Goal: Task Accomplishment & Management: Manage account settings

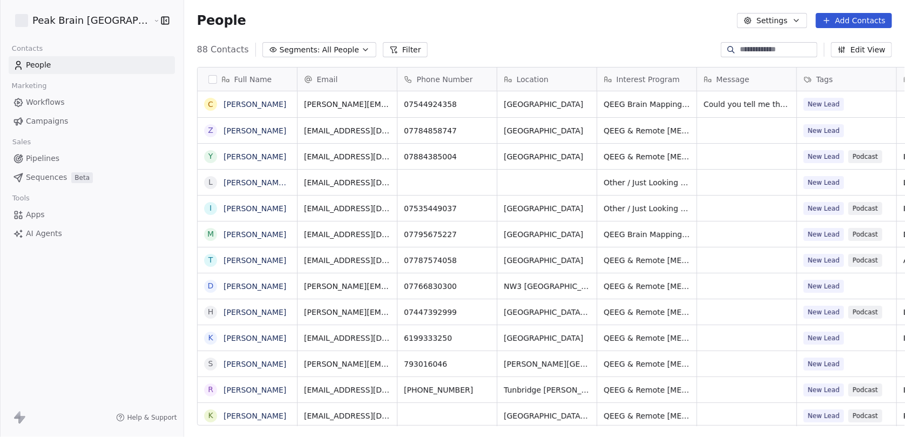
scroll to position [376, 751]
click at [43, 175] on span "Sequences" at bounding box center [46, 177] width 41 height 11
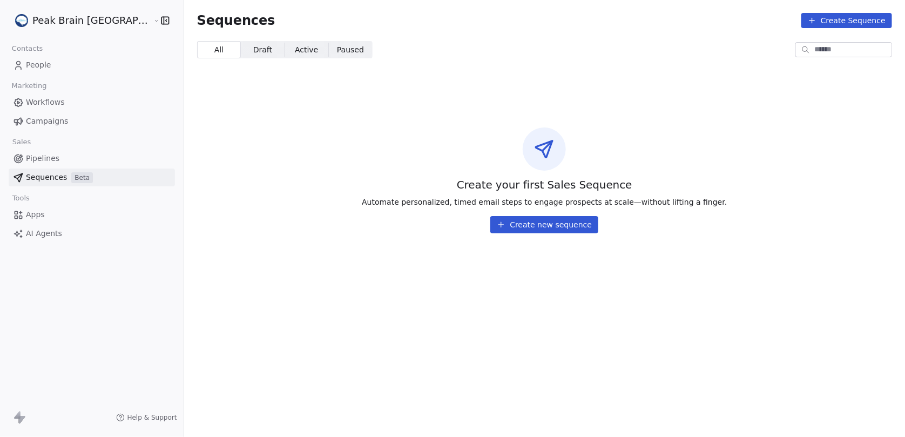
click at [55, 153] on span "Pipelines" at bounding box center [42, 158] width 33 height 11
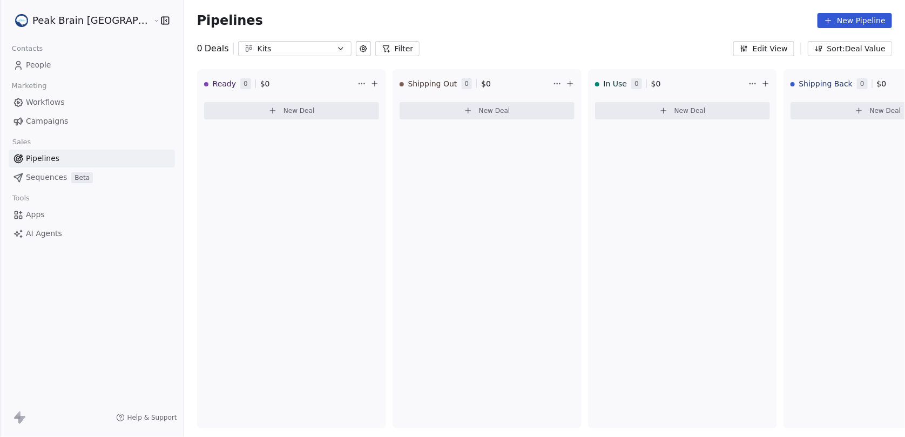
click at [861, 22] on button "New Pipeline" at bounding box center [854, 20] width 74 height 15
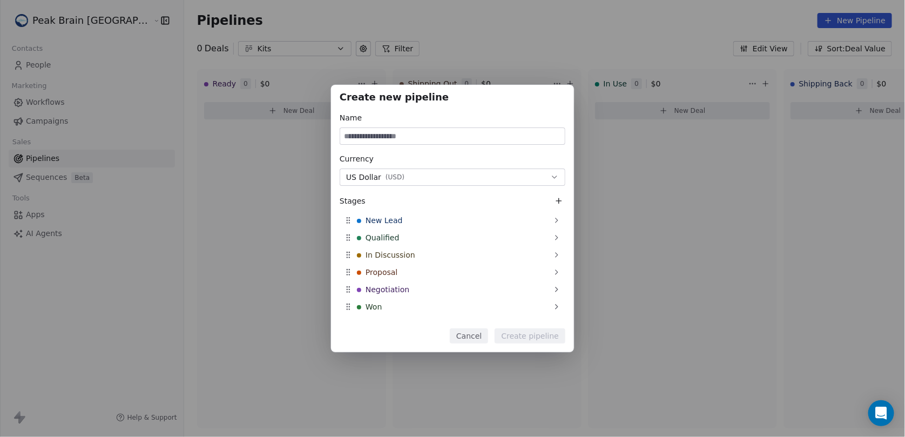
click at [629, 220] on div "Create new pipeline Name Currency US Dollar ( USD ) Stages New Lead Qualified I…" at bounding box center [452, 219] width 905 height 268
click at [479, 337] on button "Cancel" at bounding box center [469, 335] width 38 height 15
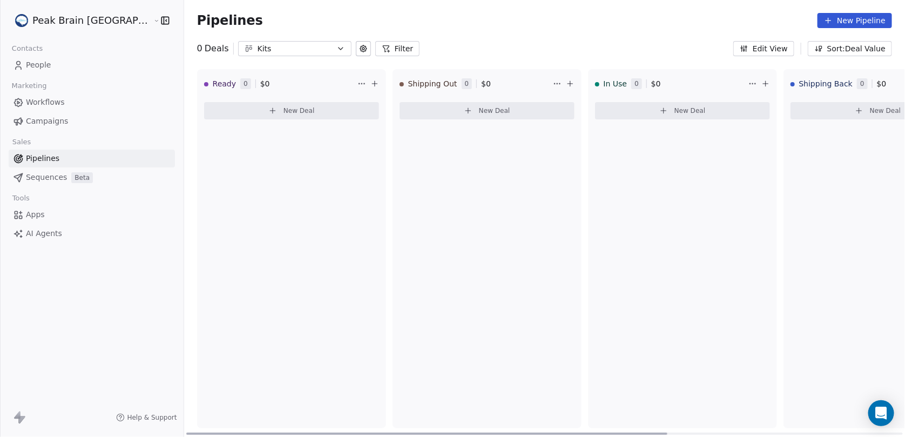
click at [257, 117] on button "New Deal" at bounding box center [291, 110] width 175 height 17
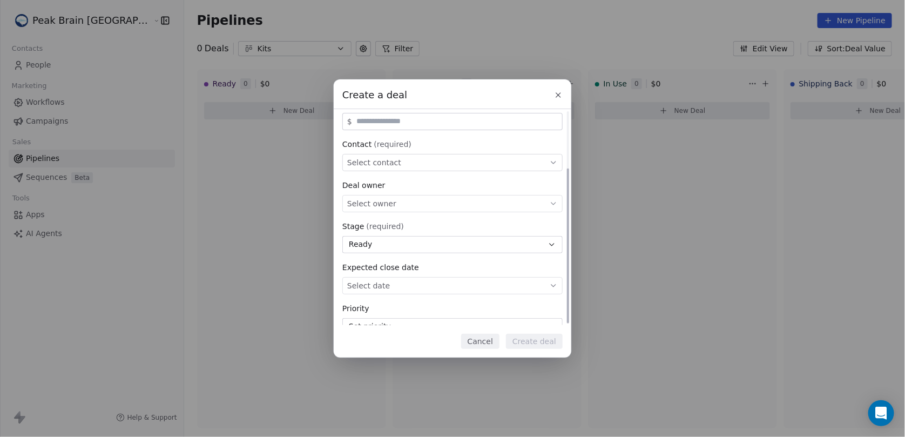
scroll to position [80, 0]
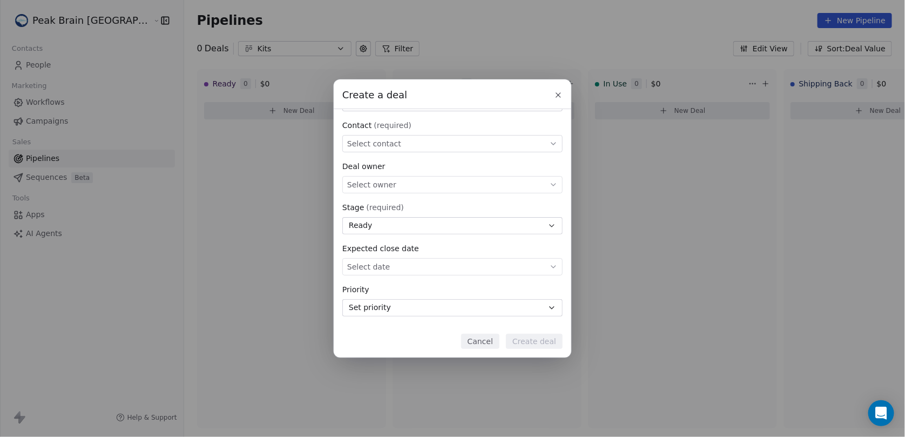
click at [478, 339] on button "Cancel" at bounding box center [480, 341] width 38 height 15
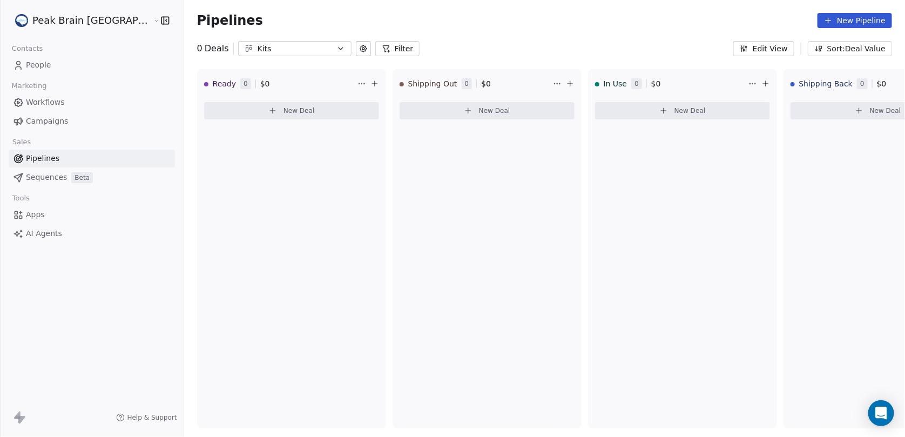
click at [73, 23] on html "Peak Brain UK Contacts People Marketing Workflows Campaigns Sales Pipelines Seq…" at bounding box center [452, 218] width 905 height 437
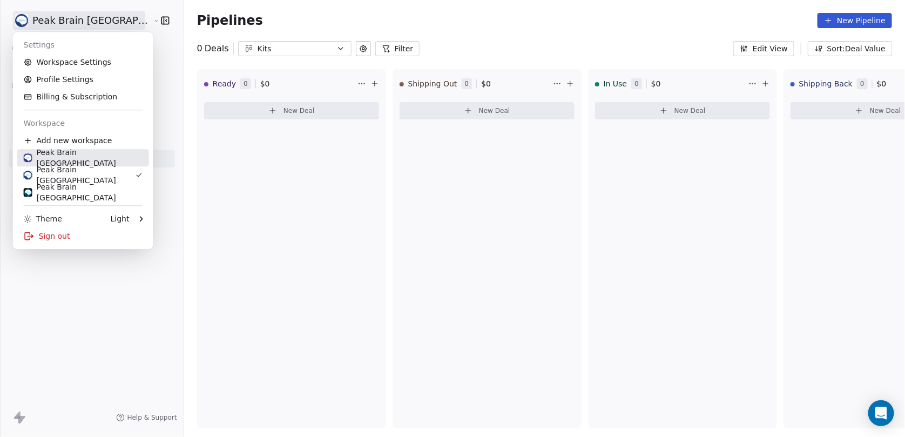
click at [99, 157] on div "Peak Brain [GEOGRAPHIC_DATA]" at bounding box center [83, 158] width 119 height 22
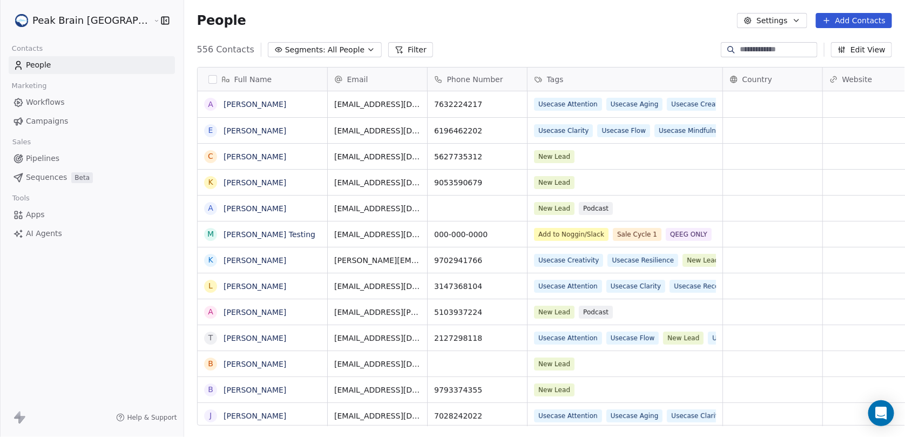
scroll to position [376, 751]
click at [62, 160] on link "Pipelines" at bounding box center [92, 158] width 166 height 18
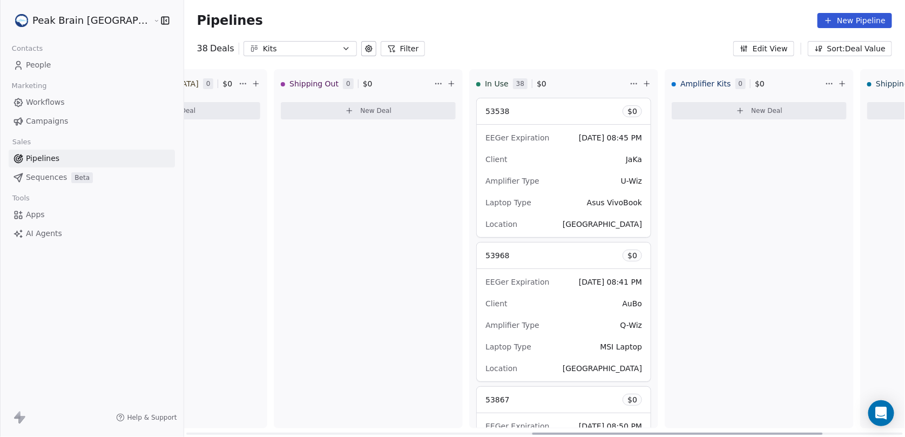
scroll to position [0, 903]
drag, startPoint x: 317, startPoint y: 430, endPoint x: 662, endPoint y: 414, distance: 345.8
click at [662, 432] on div at bounding box center [677, 433] width 290 height 2
click at [514, 108] on div "53538 $ 0" at bounding box center [561, 111] width 174 height 26
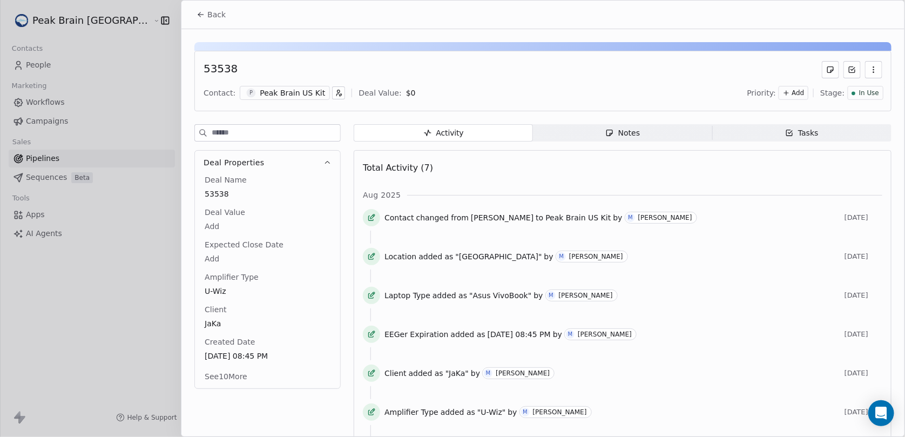
click at [168, 229] on div at bounding box center [452, 218] width 905 height 437
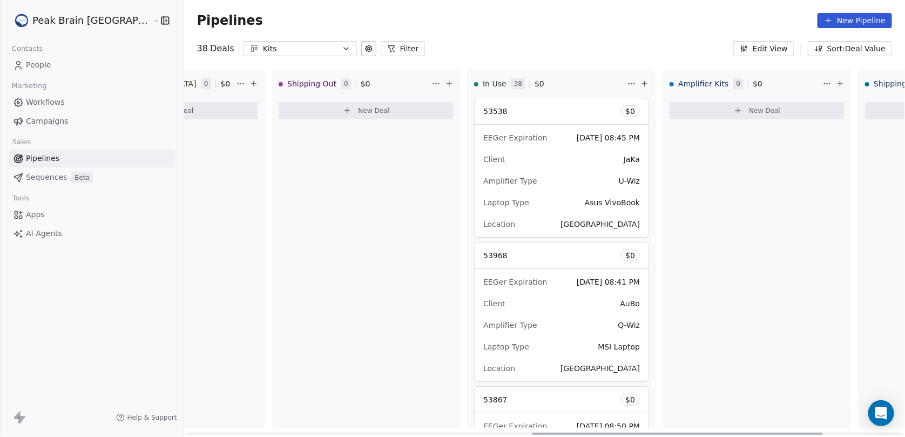
click at [298, 115] on button "New Deal" at bounding box center [365, 110] width 175 height 17
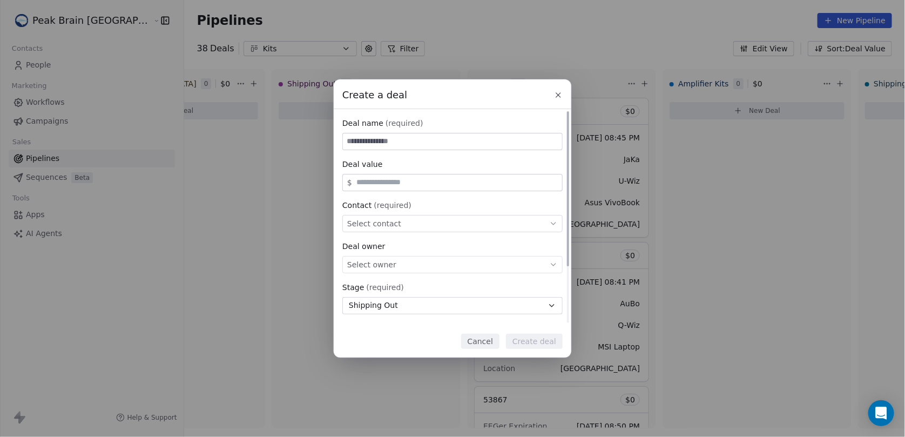
scroll to position [80, 0]
click at [306, 265] on div "Create a deal Deal name (required) Deal value $ Contact (required) Select conta…" at bounding box center [452, 217] width 905 height 277
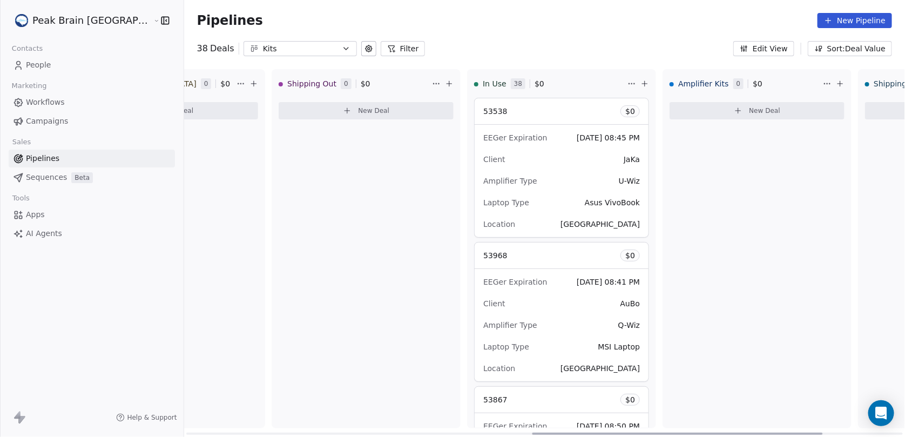
click at [529, 119] on div "53538 $ 0" at bounding box center [561, 111] width 174 height 26
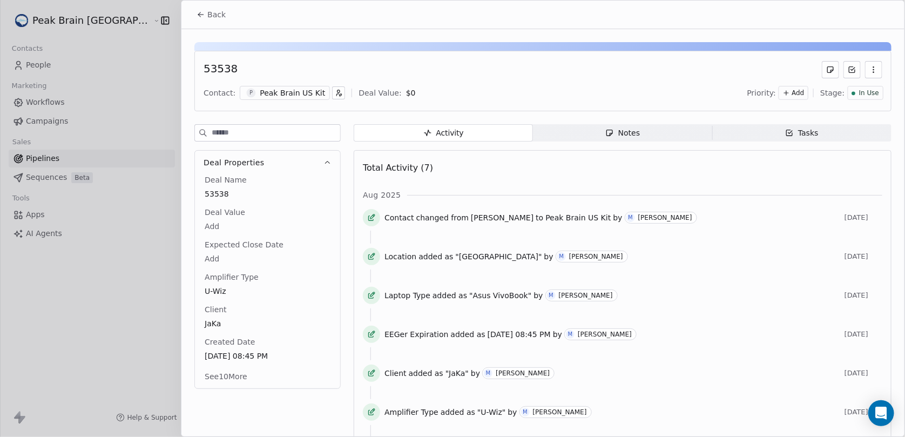
click at [639, 133] on span "Notes Notes" at bounding box center [622, 132] width 179 height 17
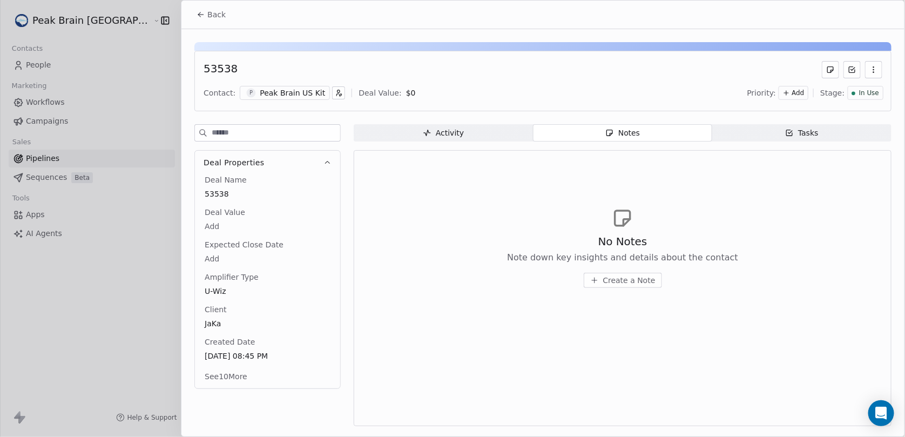
click at [495, 127] on span "Activity Activity" at bounding box center [442, 132] width 179 height 17
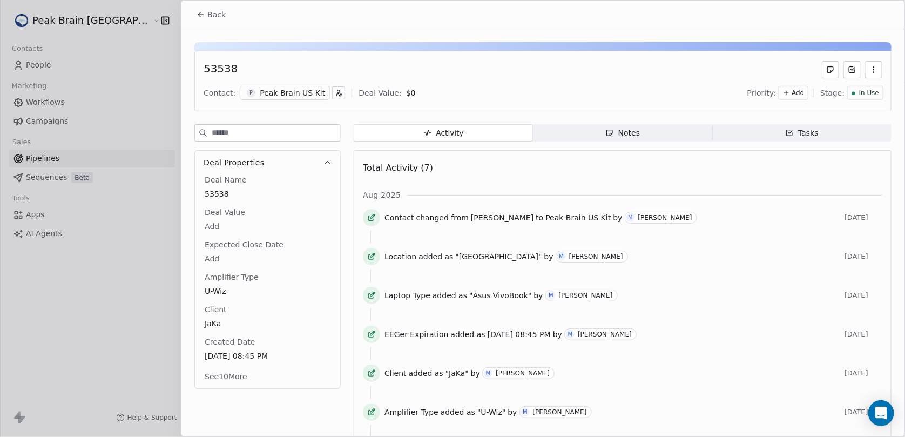
click at [786, 134] on icon "button" at bounding box center [789, 133] width 6 height 6
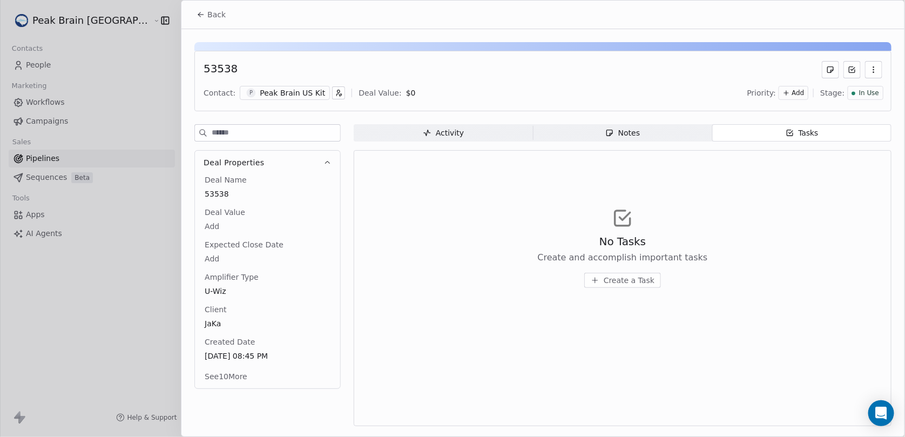
click at [495, 138] on span "Activity Activity" at bounding box center [442, 132] width 179 height 17
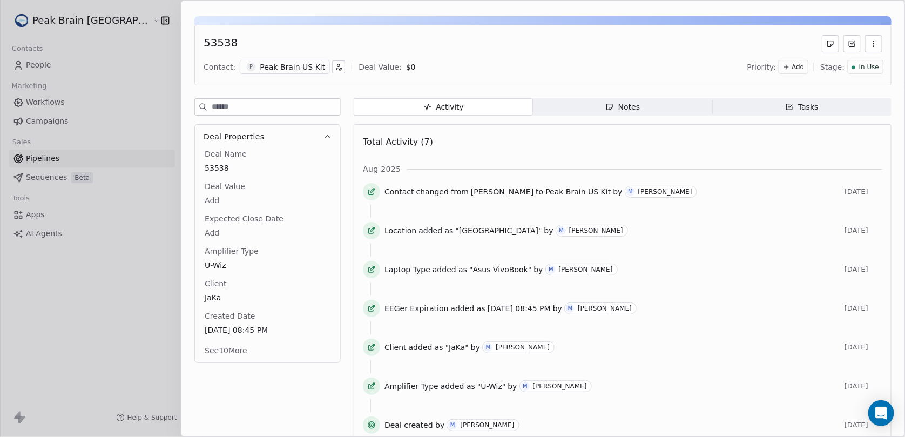
scroll to position [40, 0]
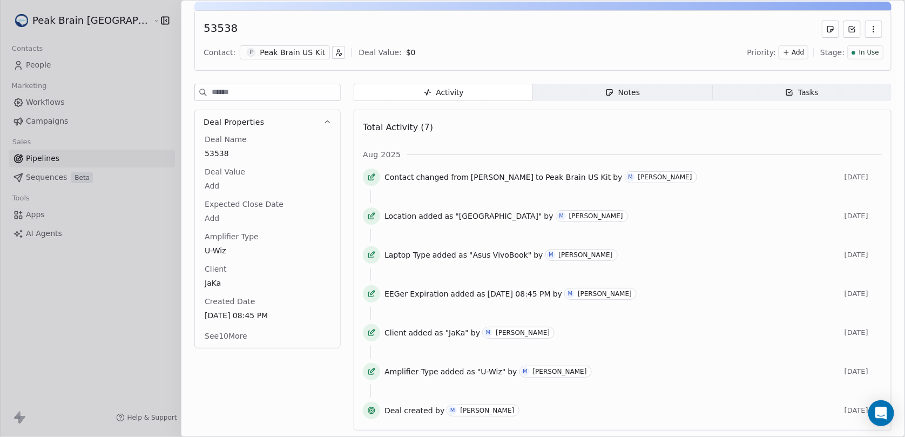
click at [264, 338] on div "Deal Name 53538 Deal Value Add Expected Close Date Add Amplifier Type U-Wiz Cli…" at bounding box center [267, 238] width 130 height 209
click at [173, 263] on div at bounding box center [452, 218] width 905 height 437
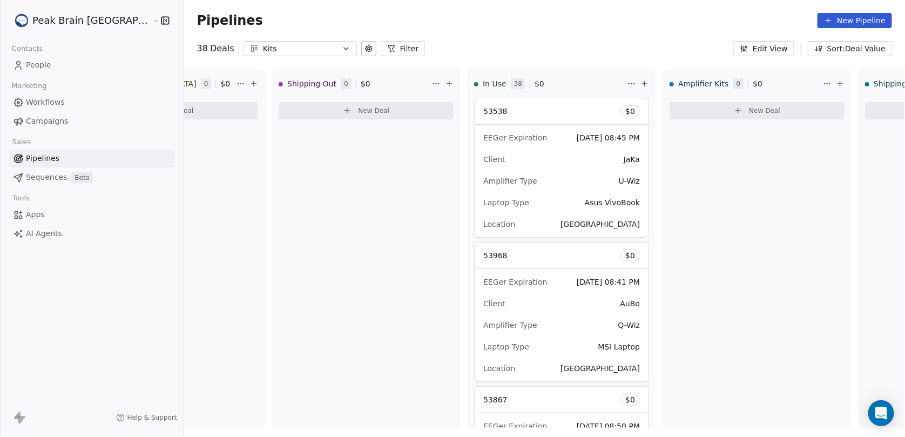
click at [55, 185] on link "Sequences Beta" at bounding box center [92, 177] width 166 height 18
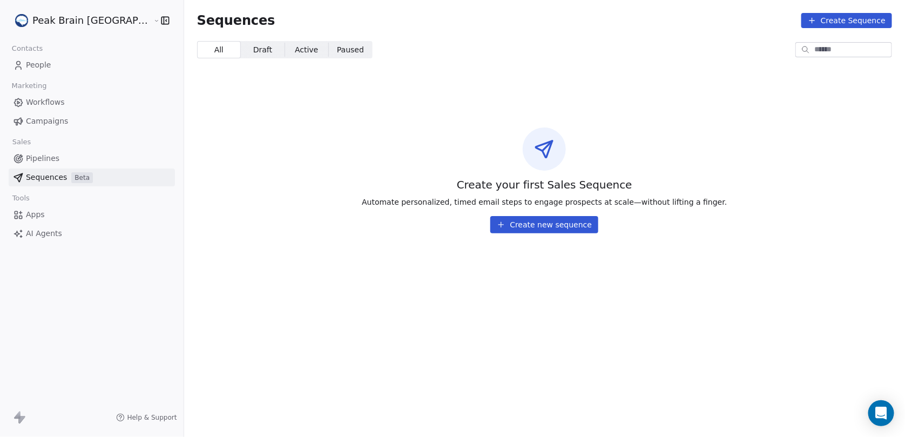
click at [77, 17] on html "Peak Brain USA Contacts People Marketing Workflows Campaigns Sales Pipelines Se…" at bounding box center [452, 218] width 905 height 437
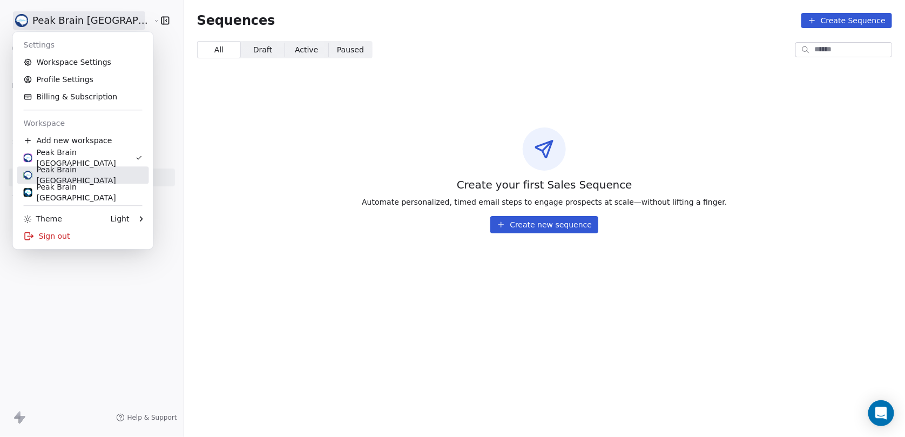
click at [90, 173] on div "Peak Brain UK" at bounding box center [83, 175] width 119 height 22
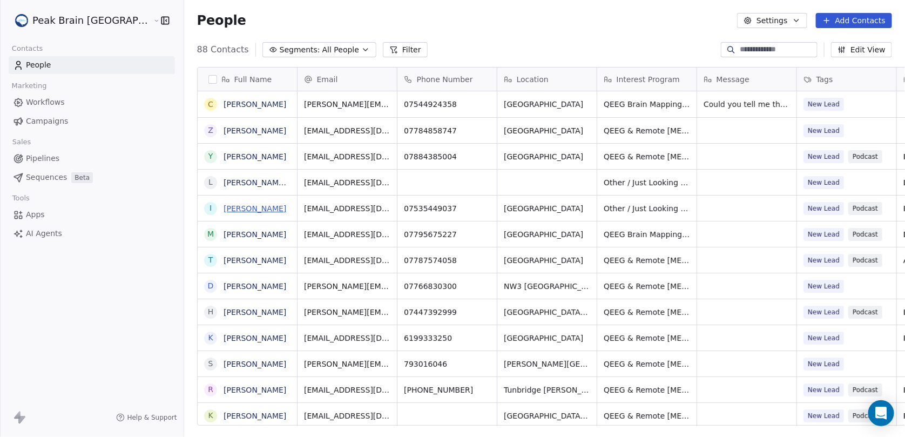
scroll to position [376, 751]
click at [55, 174] on span "Sequences" at bounding box center [46, 177] width 41 height 11
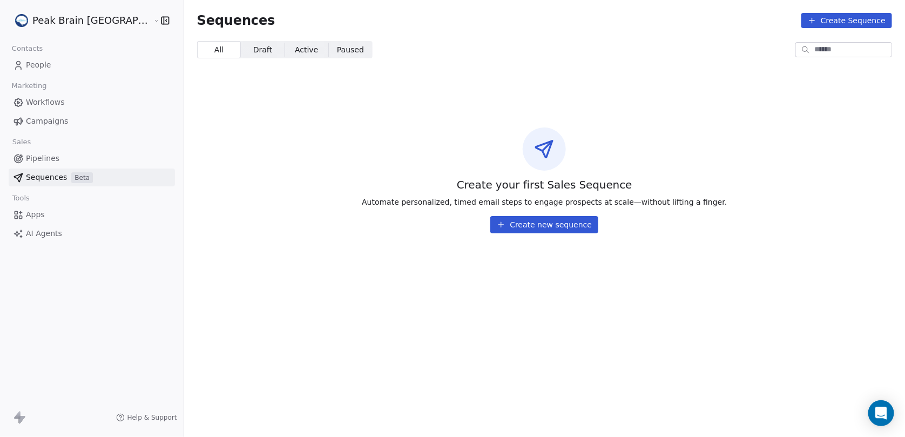
click at [540, 221] on button "Create new sequence" at bounding box center [544, 224] width 108 height 17
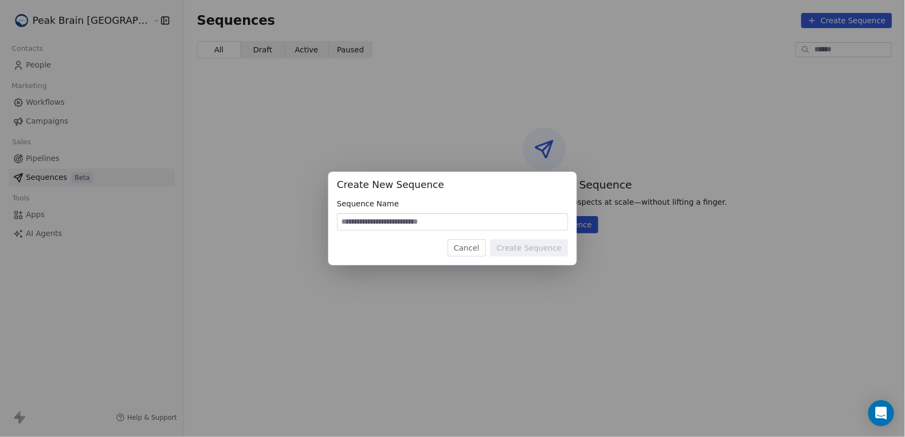
click at [477, 254] on button "Cancel" at bounding box center [466, 247] width 38 height 17
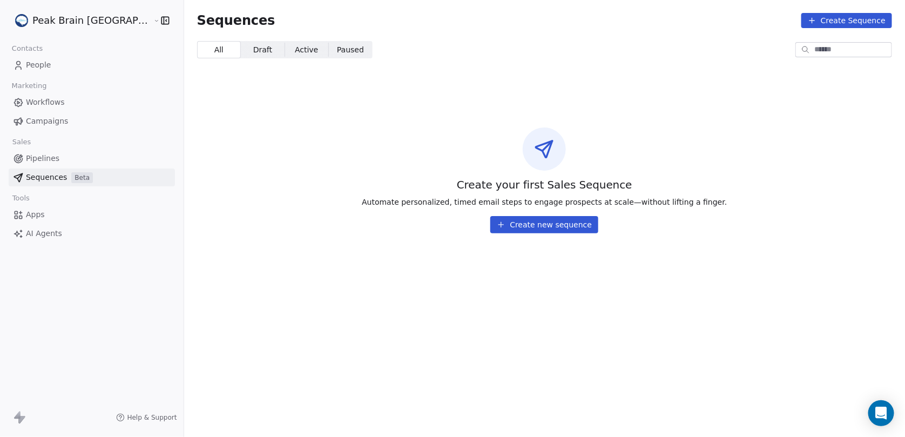
click at [73, 14] on html "Peak Brain UK Contacts People Marketing Workflows Campaigns Sales Pipelines Seq…" at bounding box center [452, 218] width 905 height 437
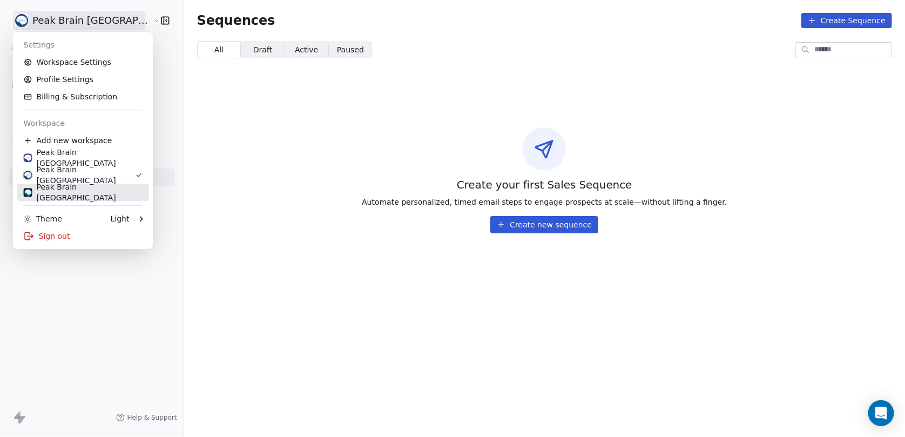
click at [74, 186] on div "Peak Brain Sweden" at bounding box center [83, 192] width 119 height 22
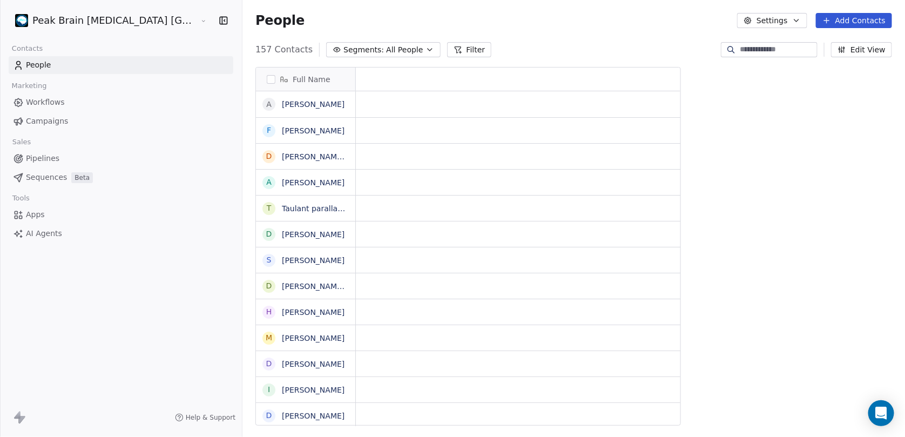
scroll to position [376, 695]
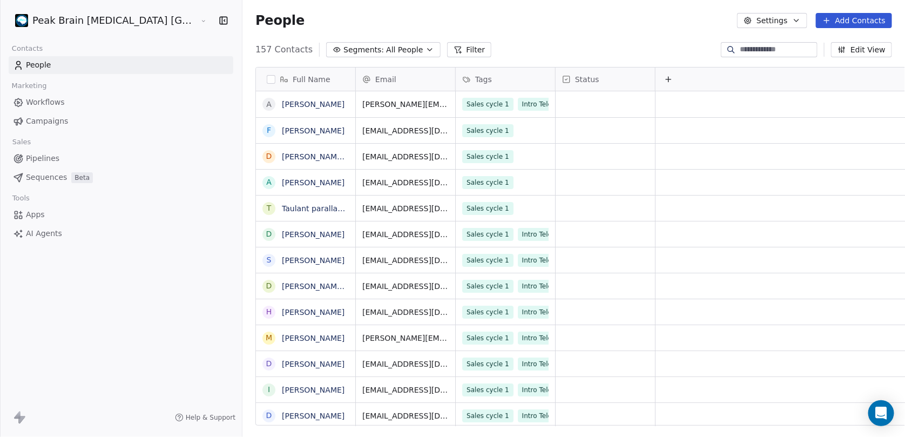
click at [55, 180] on span "Sequences" at bounding box center [46, 177] width 41 height 11
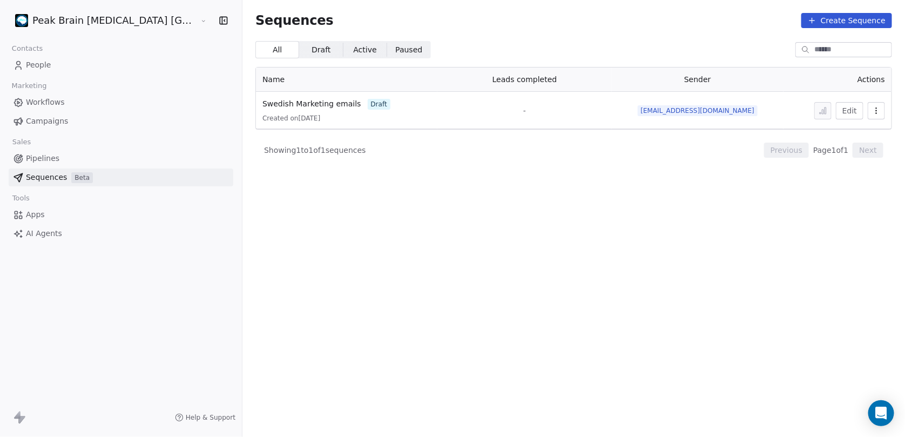
click at [40, 159] on span "Pipelines" at bounding box center [42, 158] width 33 height 11
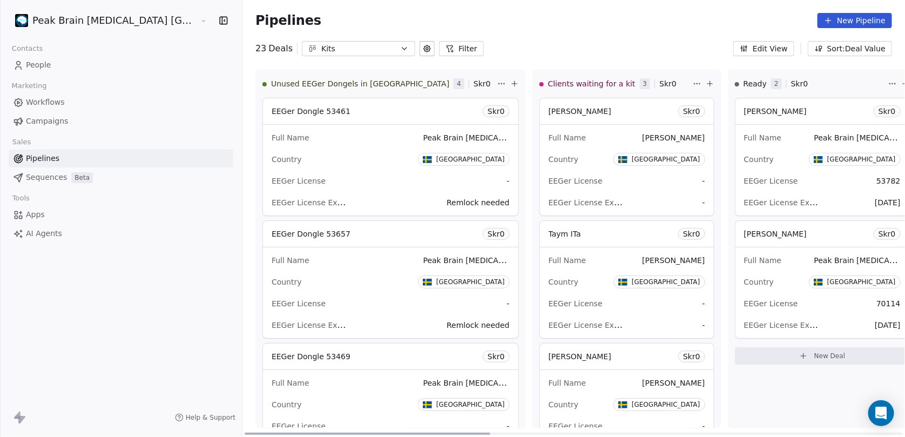
click at [473, 84] on span "Skr 0" at bounding box center [481, 83] width 17 height 11
click at [407, 81] on html "Peak Brain Neurofeedback Stockholm AB Contacts People Marketing Workflows Campa…" at bounding box center [452, 218] width 905 height 437
click at [587, 32] on html "Peak Brain Neurofeedback Stockholm AB Contacts People Marketing Workflows Campa…" at bounding box center [452, 218] width 905 height 437
click at [510, 80] on icon at bounding box center [514, 83] width 9 height 9
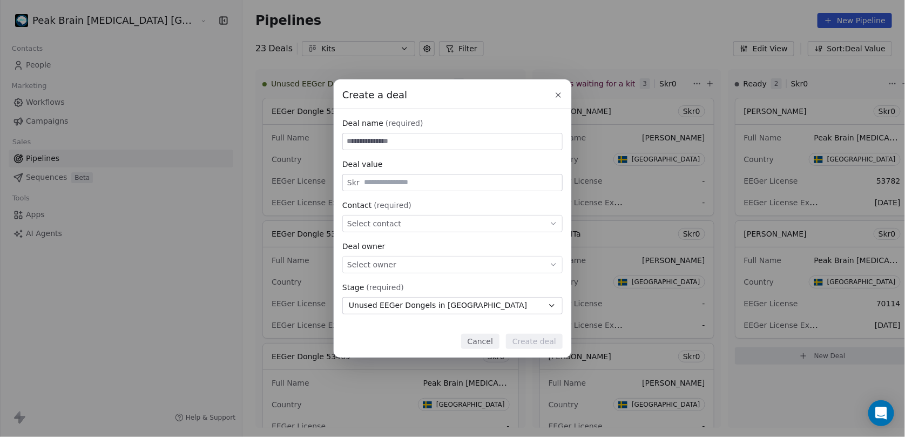
click at [559, 92] on icon at bounding box center [558, 95] width 9 height 9
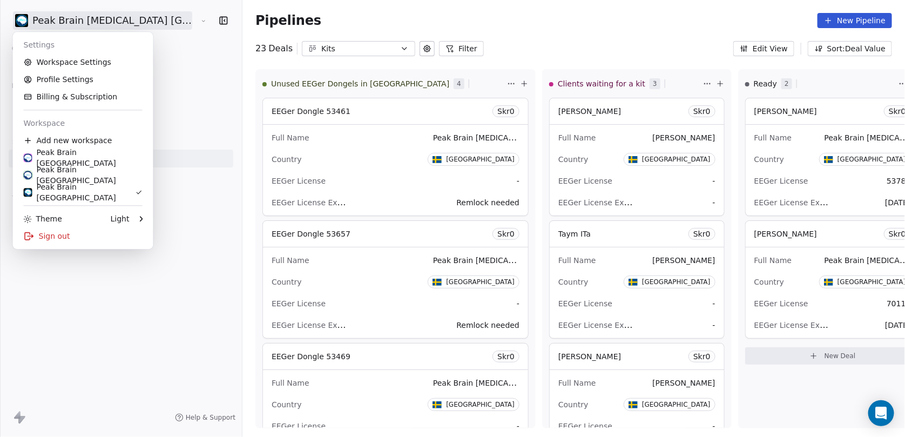
click at [162, 18] on html "Peak Brain Neurofeedback Stockholm AB Contacts People Marketing Workflows Campa…" at bounding box center [452, 218] width 905 height 437
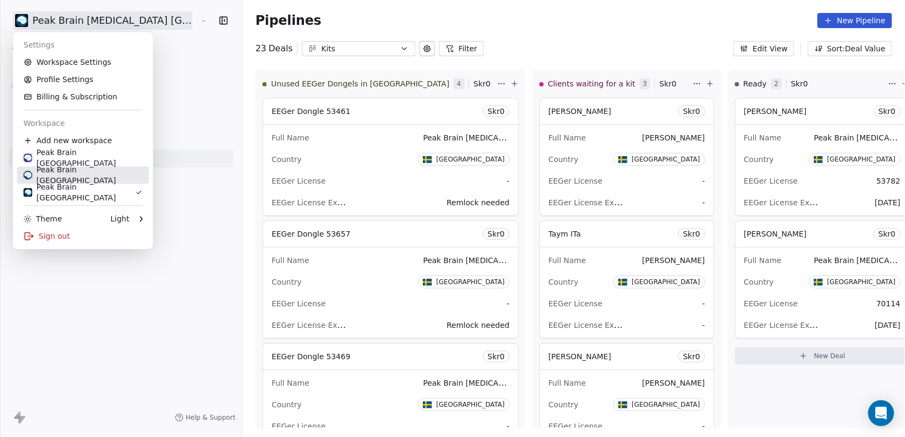
drag, startPoint x: 80, startPoint y: 171, endPoint x: 83, endPoint y: 165, distance: 6.8
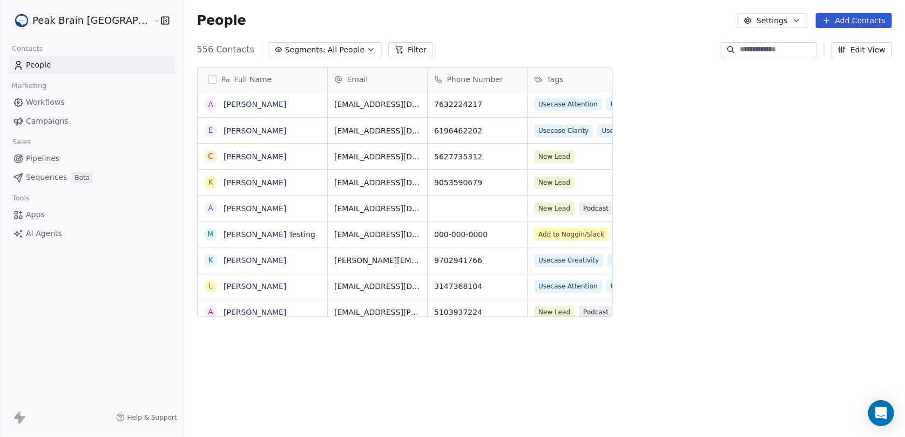
scroll to position [376, 751]
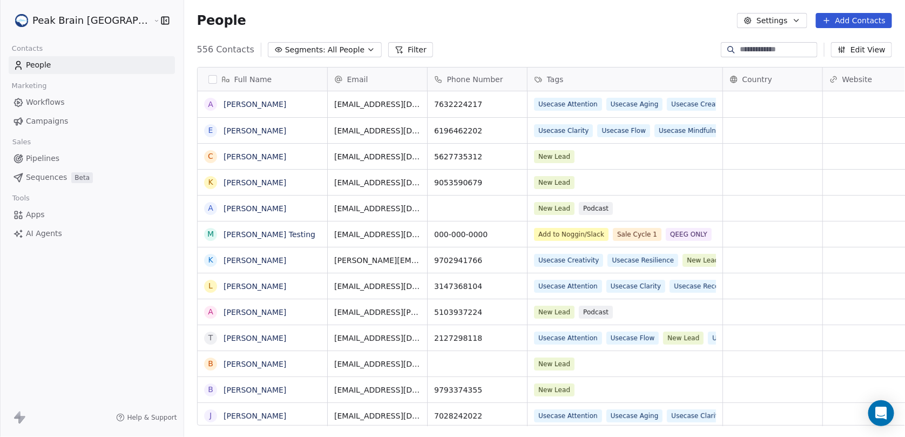
click at [67, 24] on html "Peak Brain USA Contacts People Marketing Workflows Campaigns Sales Pipelines Se…" at bounding box center [452, 218] width 905 height 437
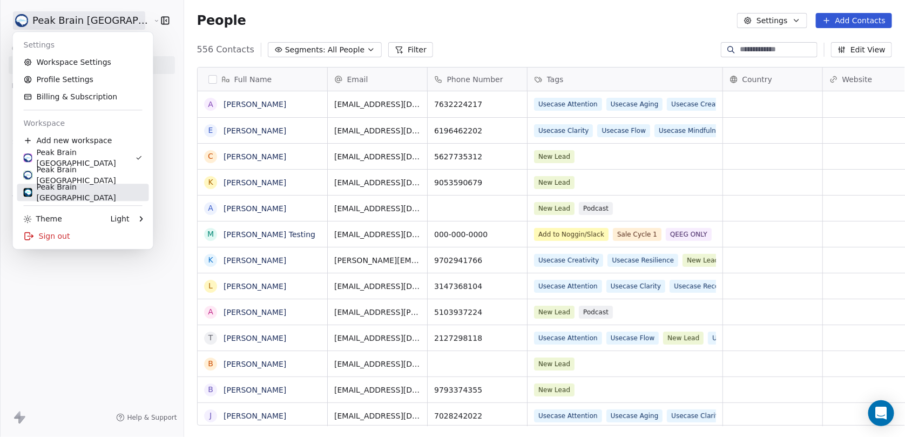
click at [51, 196] on div "Peak Brain Sweden" at bounding box center [83, 192] width 119 height 22
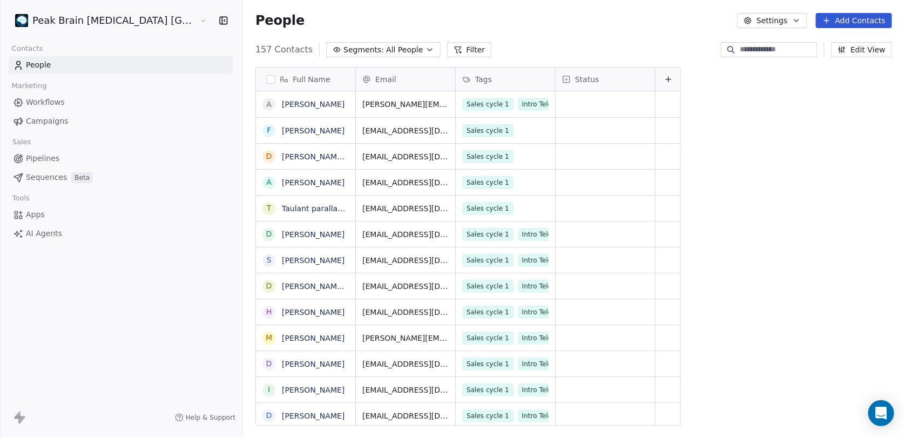
scroll to position [376, 695]
click at [52, 164] on link "Pipelines" at bounding box center [121, 158] width 225 height 18
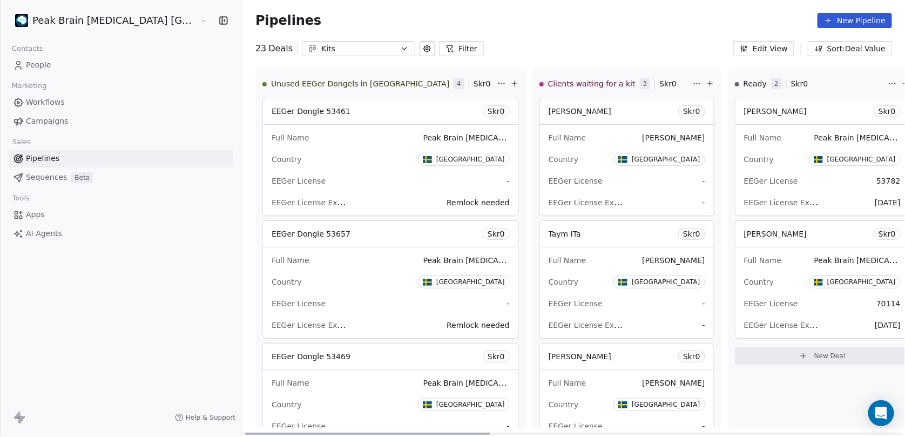
click at [303, 139] on div "Full Name Peak Brain Neurofeedback Stockholm KEEP" at bounding box center [390, 137] width 238 height 17
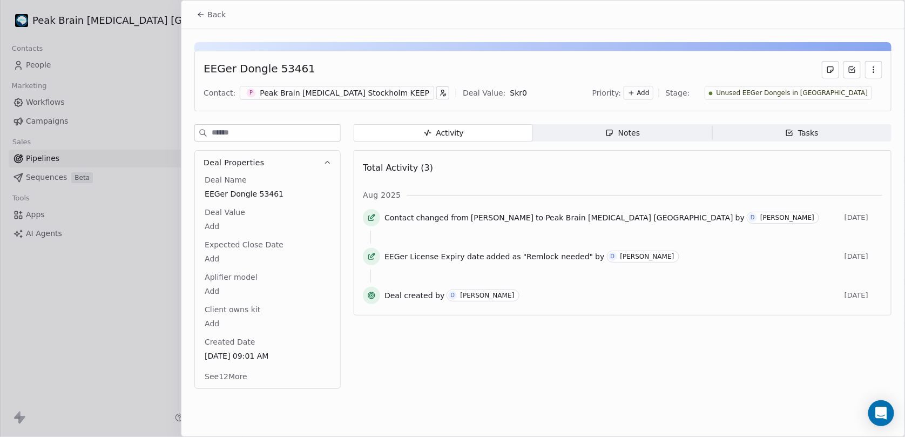
click at [103, 46] on div at bounding box center [452, 218] width 905 height 437
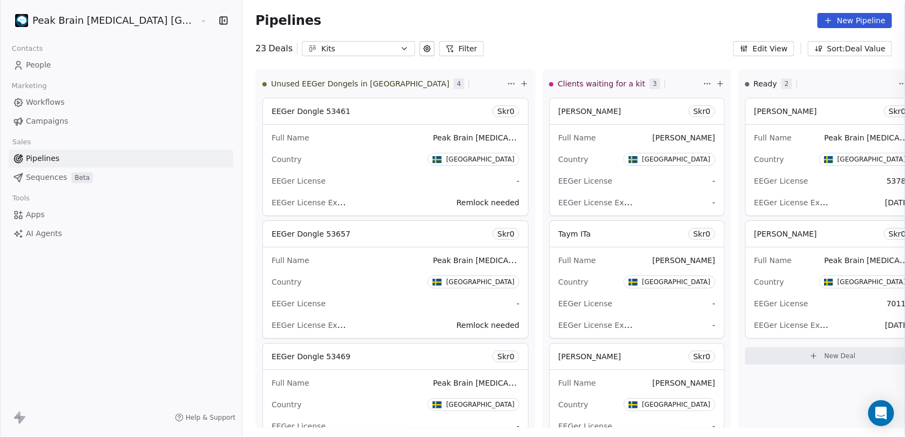
click at [107, 4] on div at bounding box center [452, 218] width 905 height 437
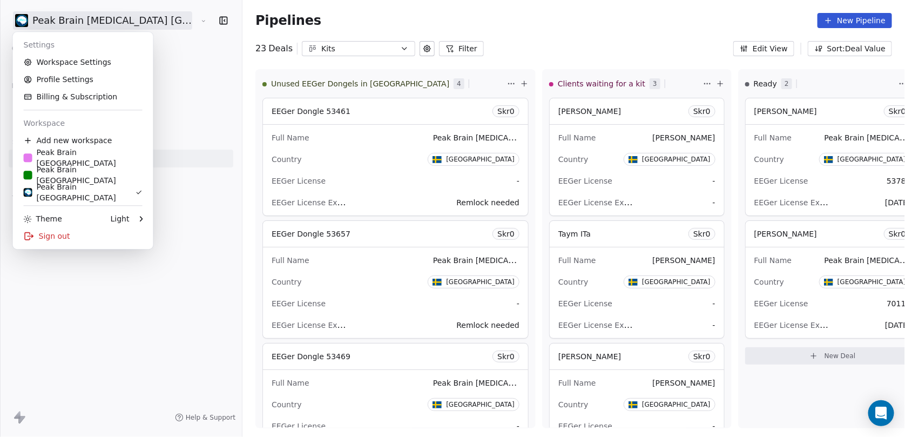
click at [105, 28] on html "Peak Brain Neurofeedback Stockholm AB Contacts People Marketing Workflows Campa…" at bounding box center [452, 218] width 905 height 437
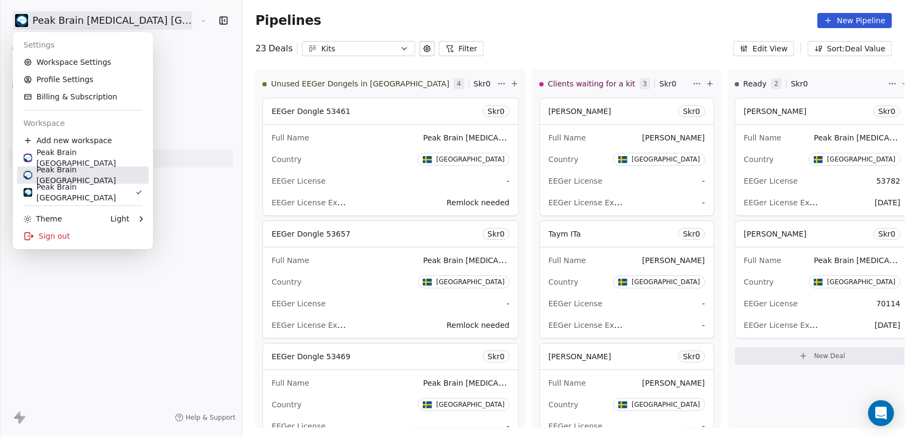
click at [74, 173] on div "Peak Brain UK" at bounding box center [83, 175] width 119 height 22
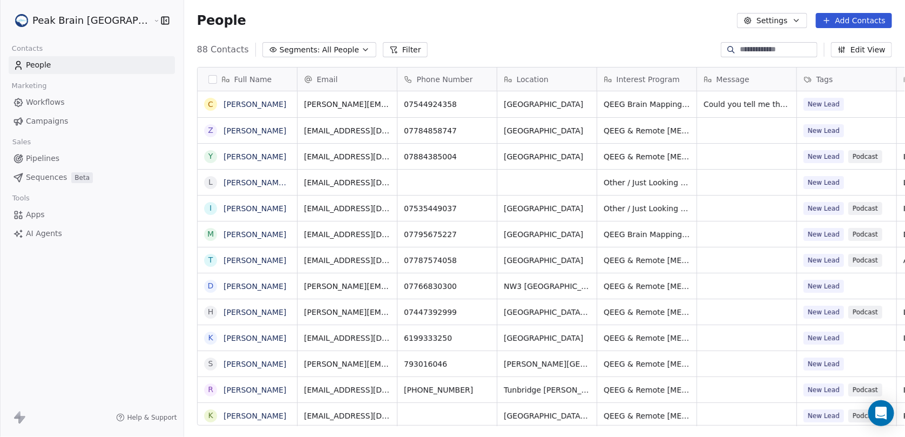
scroll to position [376, 751]
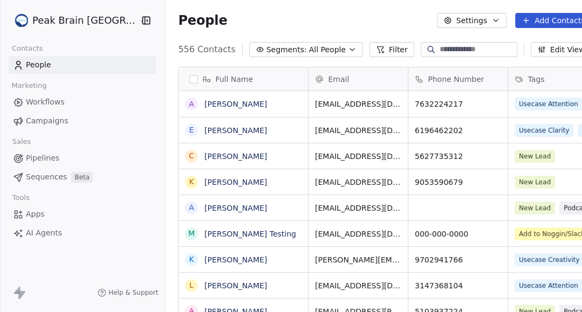
scroll to position [9, 8]
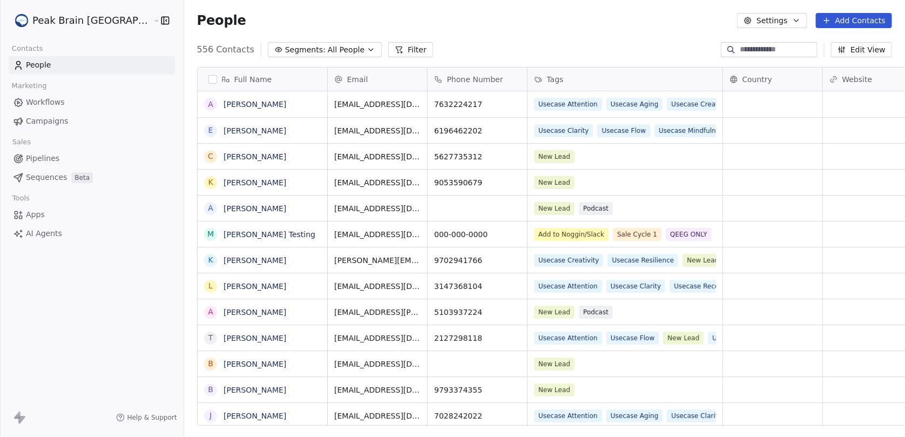
scroll to position [376, 751]
click at [70, 23] on html "Peak Brain USA Contacts People Marketing Workflows Campaigns Sales Pipelines Se…" at bounding box center [452, 218] width 905 height 437
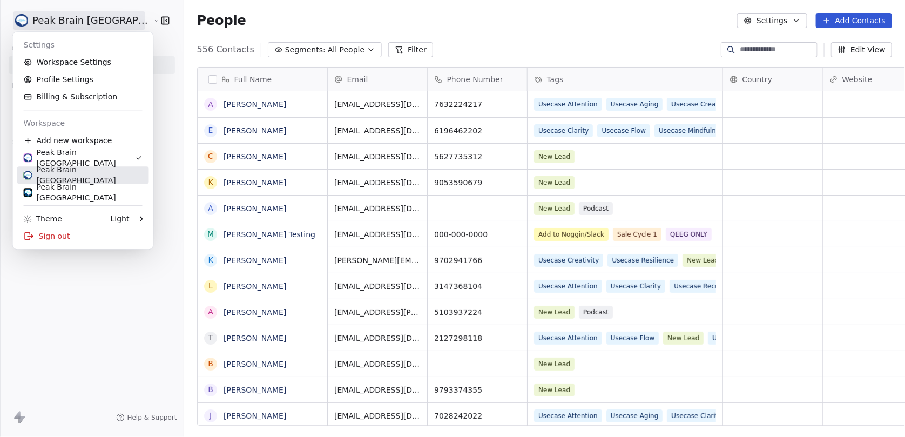
click at [65, 168] on link "Peak Brain UK" at bounding box center [83, 174] width 132 height 17
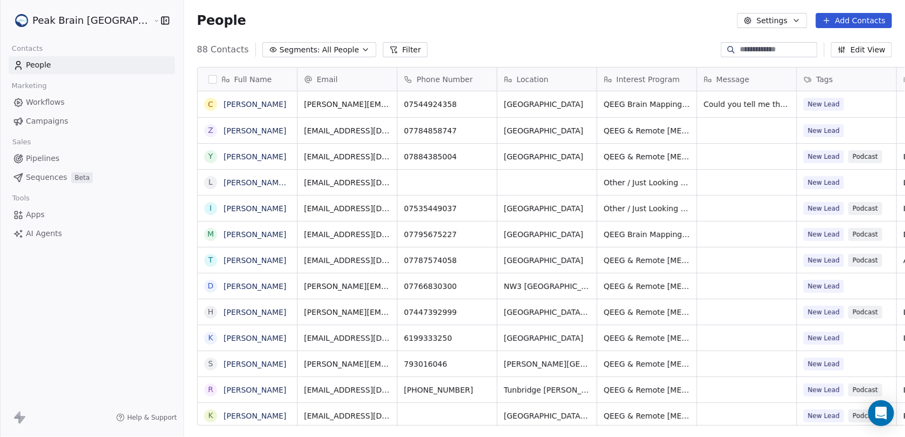
scroll to position [8, 8]
click at [40, 155] on span "Pipelines" at bounding box center [42, 158] width 33 height 11
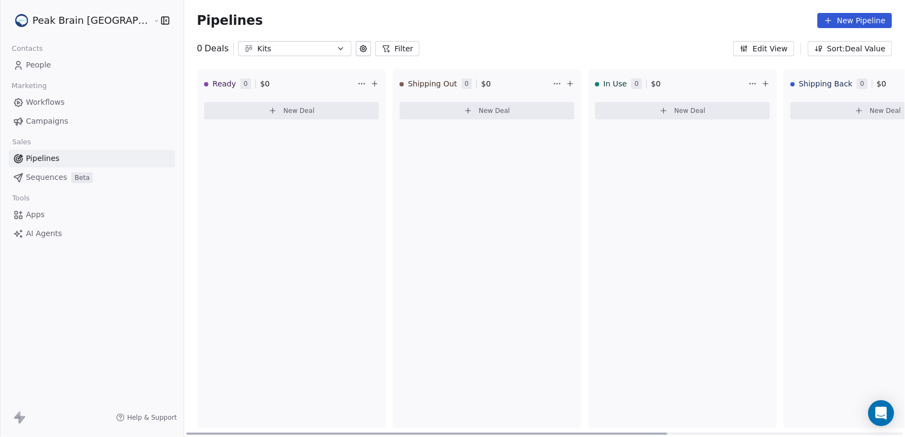
click at [631, 113] on button "New Deal" at bounding box center [682, 110] width 175 height 17
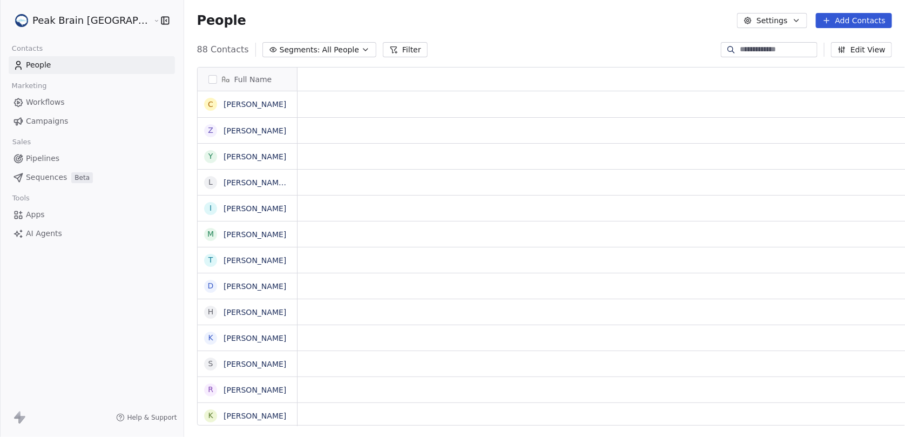
scroll to position [376, 751]
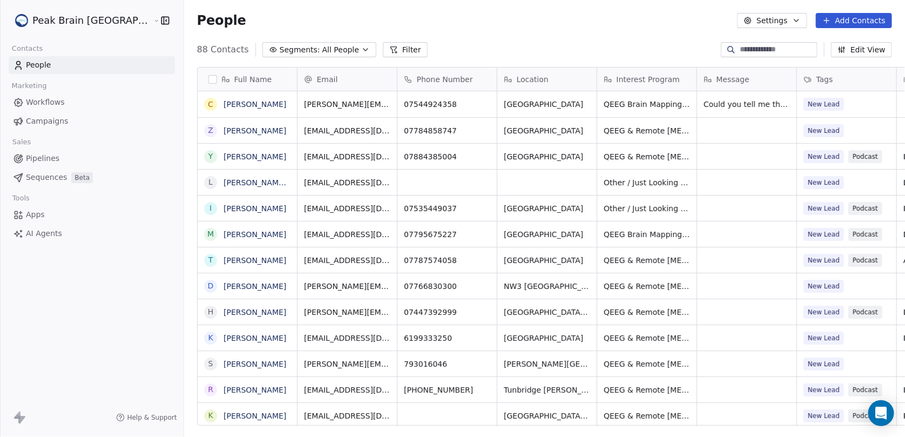
click at [96, 19] on html "Peak Brain UK Contacts People Marketing Workflows Campaigns Sales Pipelines Seq…" at bounding box center [452, 218] width 905 height 437
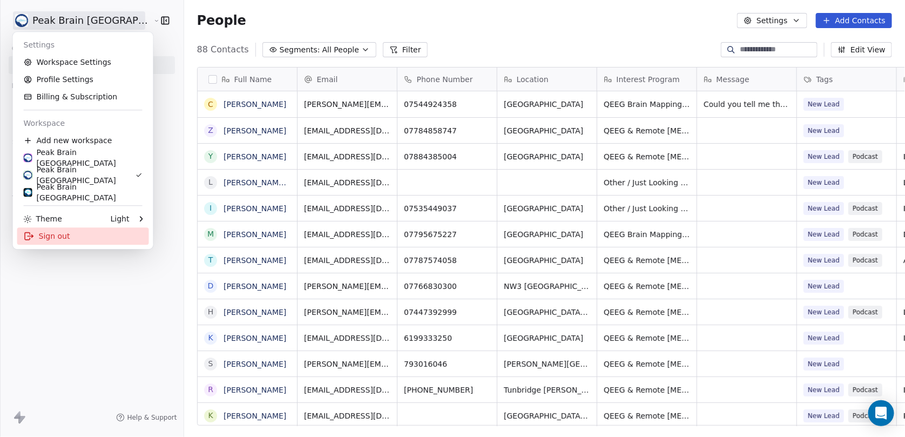
click at [57, 237] on div "Sign out" at bounding box center [83, 235] width 132 height 17
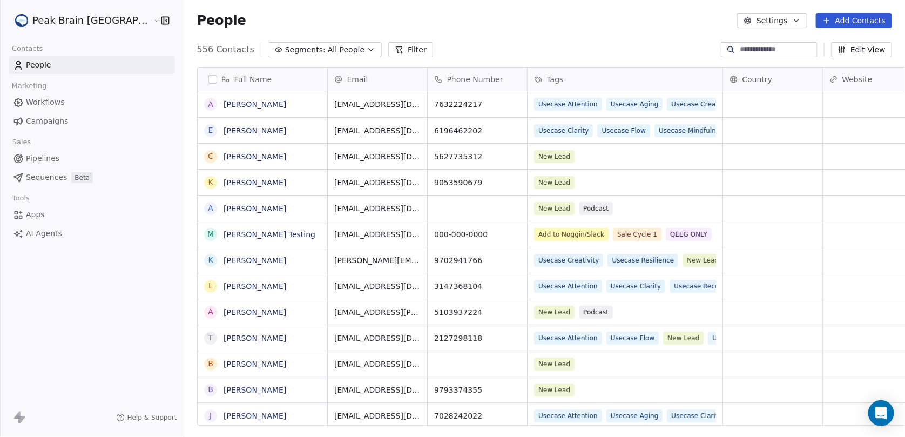
scroll to position [376, 751]
click at [66, 18] on html "Peak Brain [GEOGRAPHIC_DATA] Contacts People Marketing Workflows Campaigns Sale…" at bounding box center [452, 218] width 905 height 437
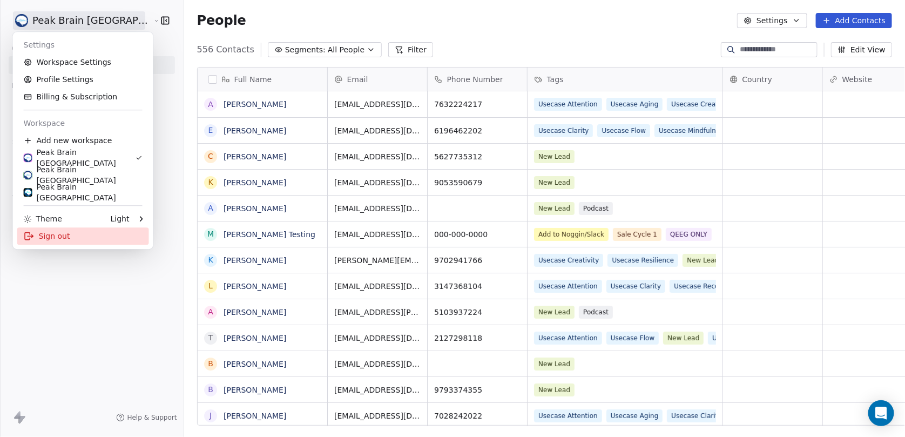
click at [72, 241] on div "Sign out" at bounding box center [83, 235] width 132 height 17
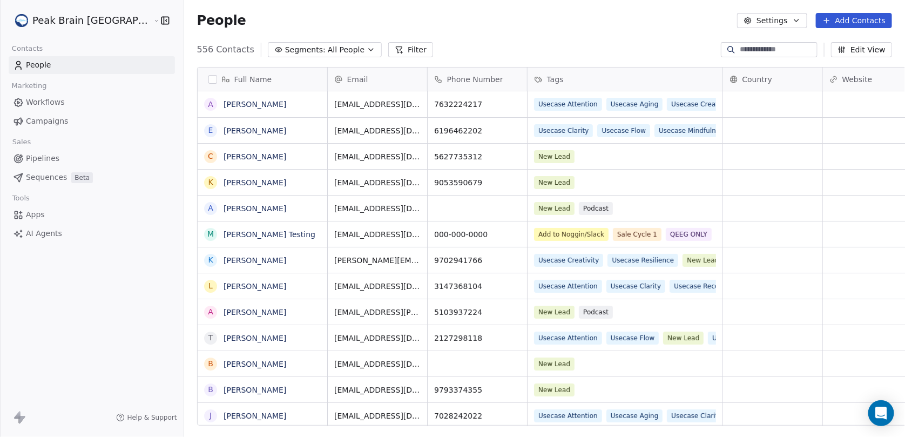
scroll to position [376, 751]
